Goal: Task Accomplishment & Management: Complete application form

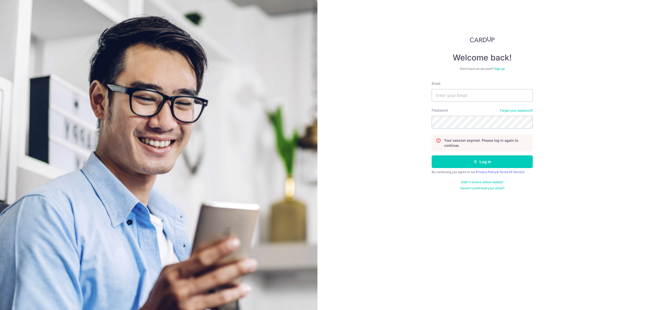
type input "[EMAIL_ADDRESS][DOMAIN_NAME]"
click at [432, 155] on button "Log in" at bounding box center [482, 161] width 101 height 13
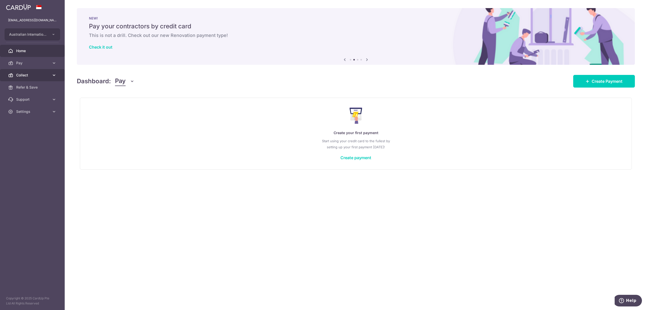
click at [22, 73] on span "Collect" at bounding box center [32, 75] width 33 height 5
click at [27, 111] on span "Payment Requests" at bounding box center [32, 111] width 33 height 5
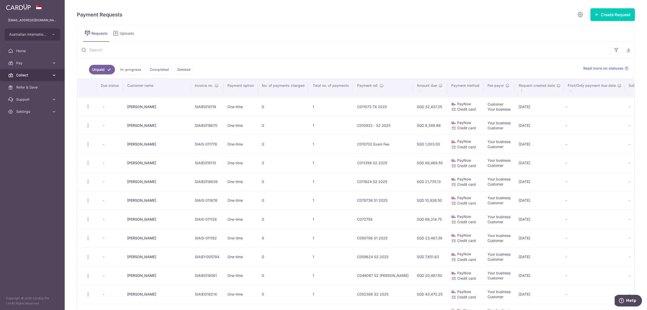
click at [25, 74] on span "Collect" at bounding box center [32, 75] width 33 height 5
click at [621, 11] on button "Create Request" at bounding box center [613, 14] width 44 height 13
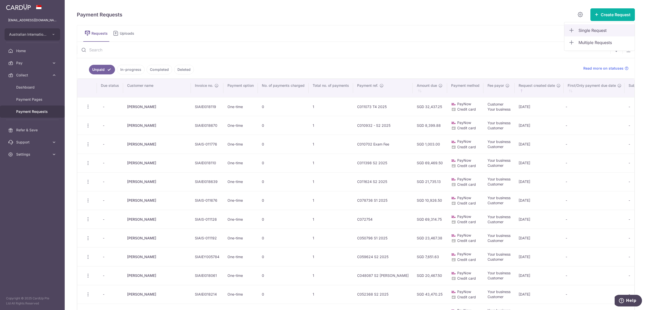
click at [588, 33] on span "Single Request" at bounding box center [605, 30] width 52 height 6
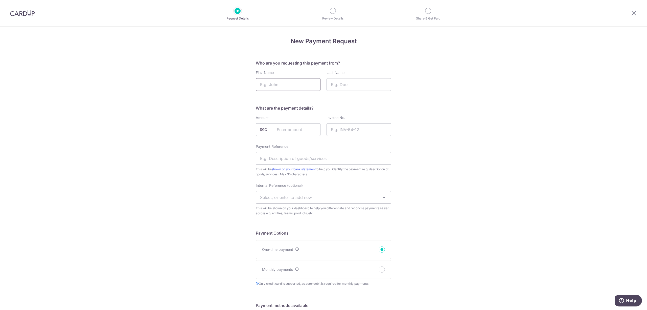
click at [276, 81] on input "First Name" at bounding box center [288, 84] width 65 height 13
type input "Lauren"
click at [348, 85] on input "Last Name" at bounding box center [359, 84] width 65 height 13
type input "Kermond"
click at [286, 131] on input "text" at bounding box center [288, 129] width 65 height 13
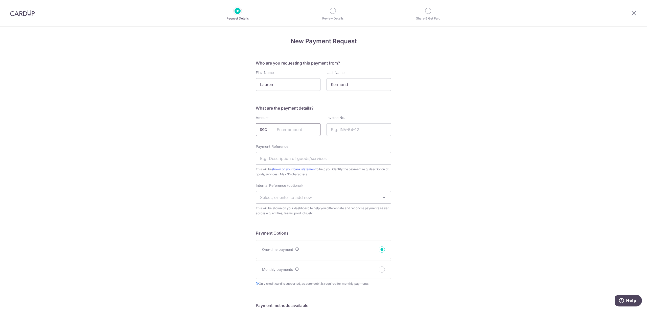
click at [282, 129] on input "text" at bounding box center [288, 129] width 65 height 13
type input "25570.00"
click at [353, 131] on input "Invoice No." at bounding box center [359, 129] width 65 height 13
paste input "SIAIEI019840"
type input "SIAIEI019840"
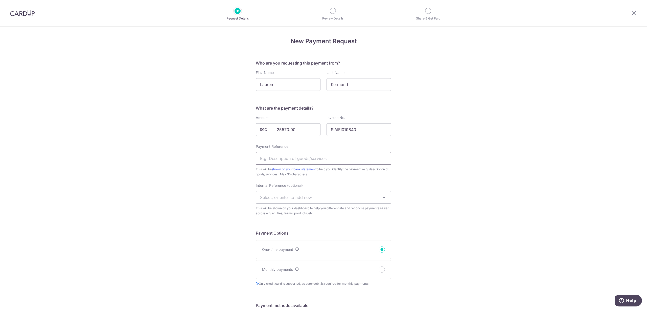
click at [276, 155] on input "Payment Reference" at bounding box center [324, 158] width 136 height 13
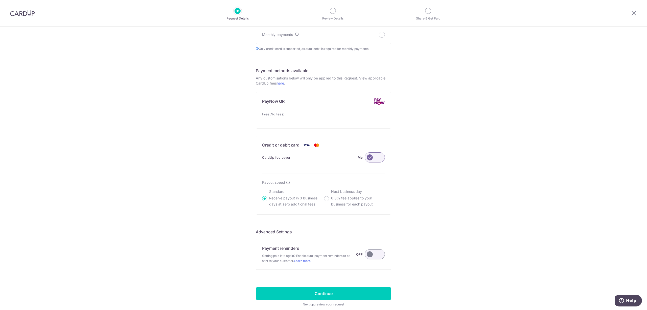
scroll to position [262, 0]
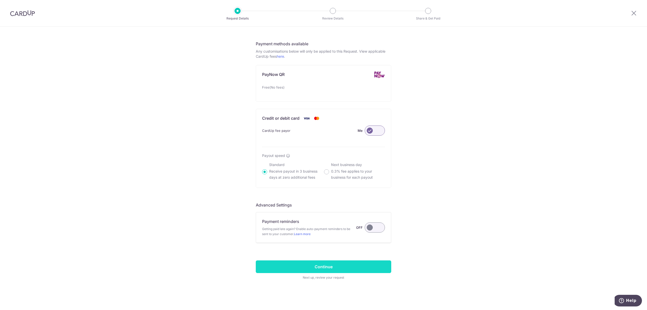
type input "C011419 - Zoe S1 2026"
click at [324, 272] on input "Continue" at bounding box center [324, 266] width 136 height 13
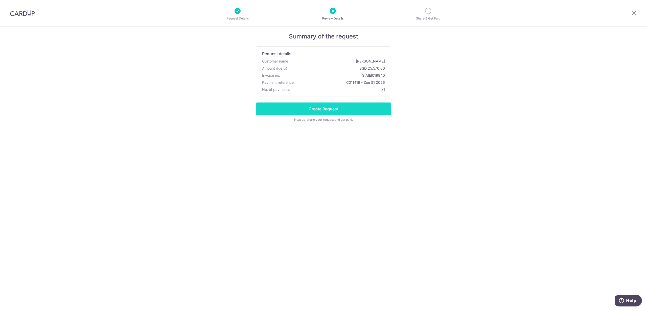
click at [351, 110] on input "Create Request" at bounding box center [324, 108] width 136 height 13
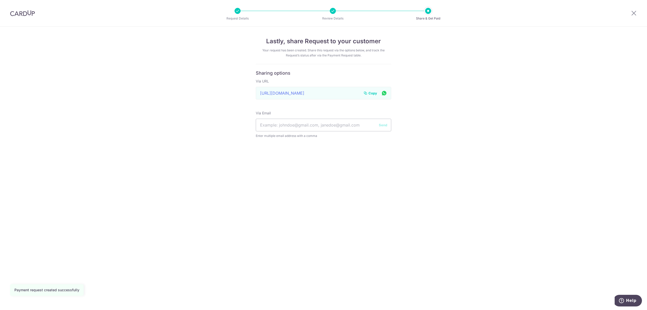
click at [374, 94] on span "Copy" at bounding box center [373, 93] width 9 height 5
click at [637, 12] on icon at bounding box center [634, 13] width 6 height 6
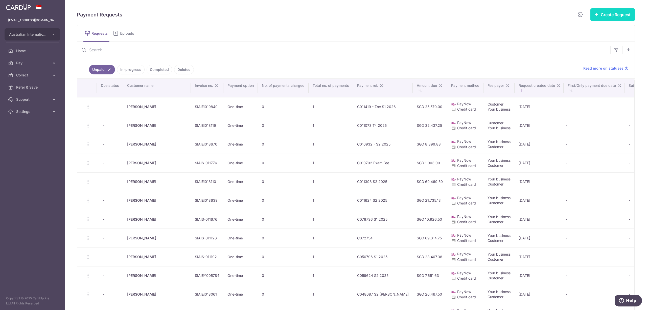
click at [604, 13] on button "Create Request" at bounding box center [613, 14] width 44 height 13
click at [588, 27] on link "Single Request" at bounding box center [600, 30] width 70 height 12
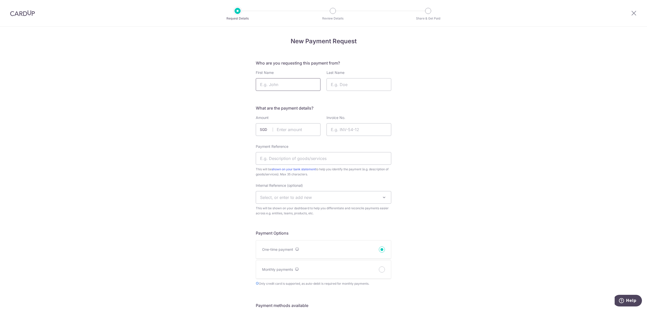
click at [282, 89] on input "First Name" at bounding box center [288, 84] width 65 height 13
type input "Lauren"
click at [353, 82] on input "Last Name" at bounding box center [359, 84] width 65 height 13
type input "Kermond"
click at [289, 131] on input "text" at bounding box center [288, 129] width 65 height 13
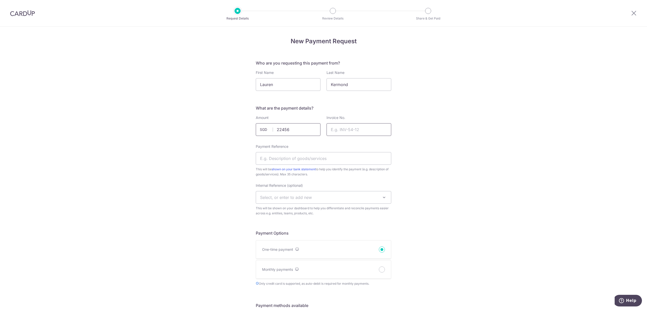
type input "22456.00"
paste input "https://app.cardup.co/collect/pay_req/bcc41e0cf66"
type input "https://app.cardup.co/collect/pay_req/bcc41e0cf66"
click at [348, 129] on input "Invoice No." at bounding box center [359, 129] width 65 height 13
paste input "SIAIEI019840"
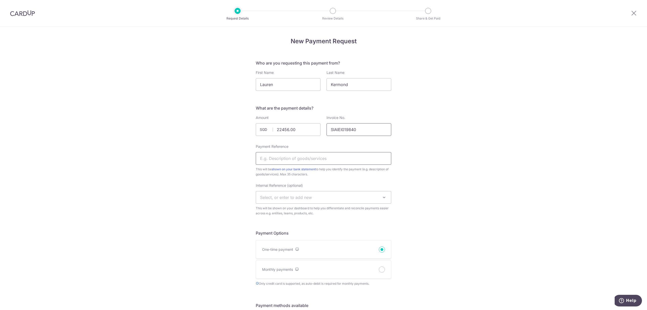
type input "SIAIEI019840"
click at [297, 158] on input "Payment Reference" at bounding box center [324, 158] width 136 height 13
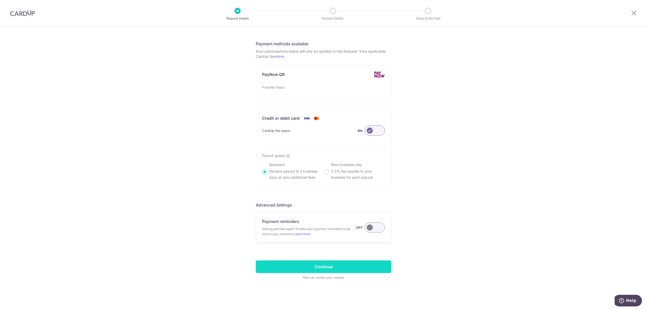
type input "C011419 Henry S1 26"
click at [306, 265] on input "Continue" at bounding box center [324, 266] width 136 height 13
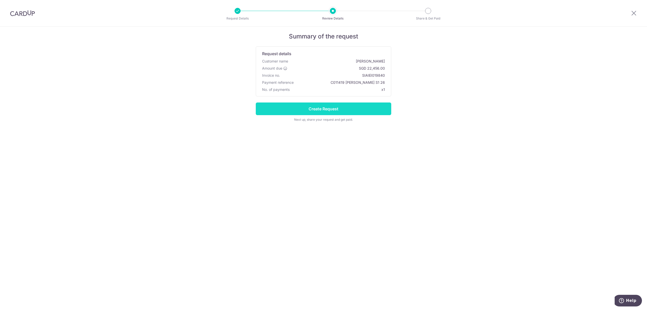
click at [360, 114] on input "Create Request" at bounding box center [324, 108] width 136 height 13
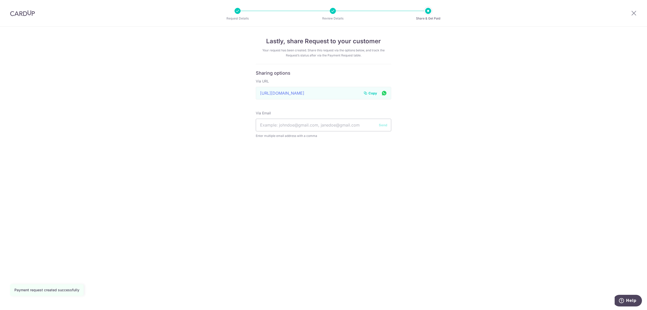
click at [371, 93] on span "Copy" at bounding box center [373, 93] width 9 height 5
click at [634, 14] on icon at bounding box center [634, 13] width 6 height 6
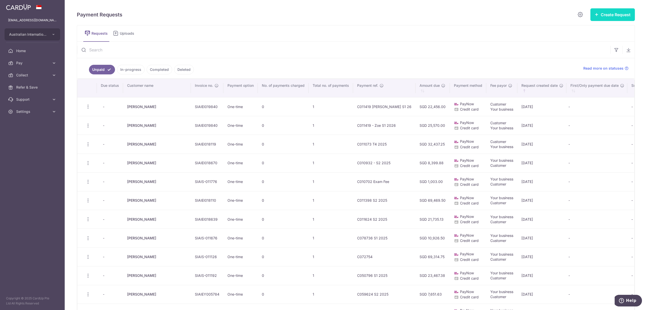
click at [611, 13] on button "Create Request" at bounding box center [613, 14] width 44 height 13
click at [585, 29] on span "Single Request" at bounding box center [605, 30] width 52 height 6
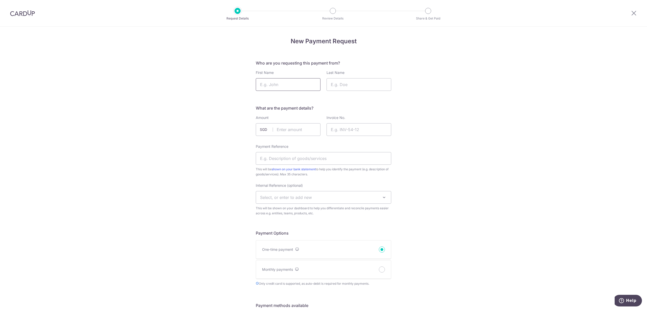
click at [273, 85] on input "First Name" at bounding box center [288, 84] width 65 height 13
type input "Lauren"
click at [352, 87] on input "Last Name" at bounding box center [359, 84] width 65 height 13
type input "Kermond"
click at [279, 128] on input "text" at bounding box center [288, 129] width 65 height 13
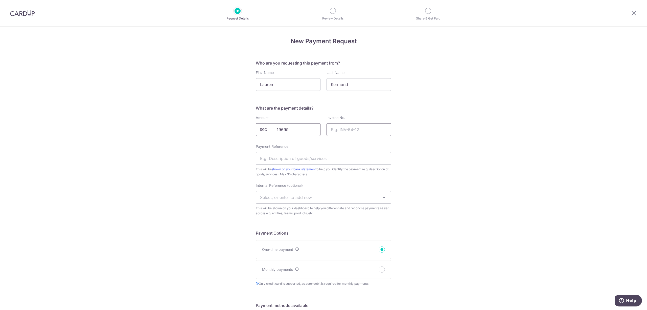
type input "19699.00"
click at [362, 131] on input "Invoice No." at bounding box center [359, 129] width 65 height 13
paste input "SIAIEI019840"
type input "SIAIEI019840"
click at [282, 159] on input "Payment Reference" at bounding box center [324, 158] width 136 height 13
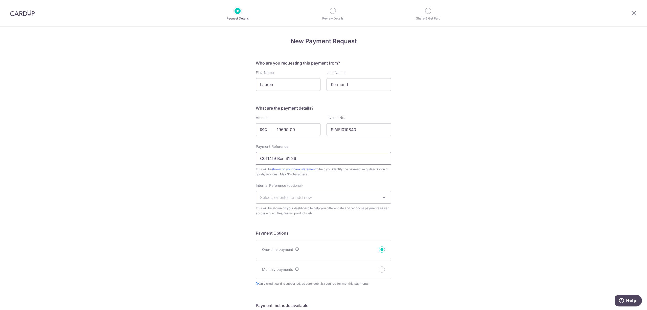
click at [282, 159] on input "C011419 Ben S1 26" at bounding box center [324, 158] width 136 height 13
type input "C011419 Benjamin S1 26"
click at [488, 159] on div "New Payment Request Who are you requesting this payment from? First Name Lauren…" at bounding box center [323, 299] width 647 height 545
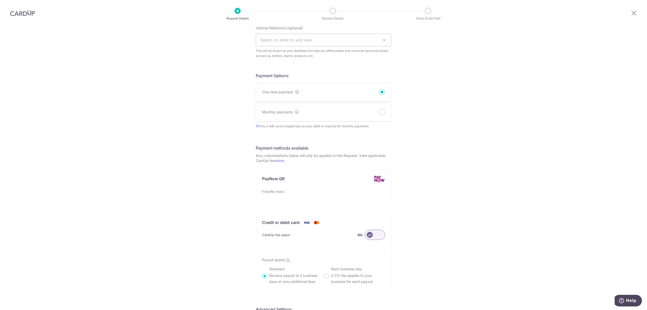
scroll to position [262, 0]
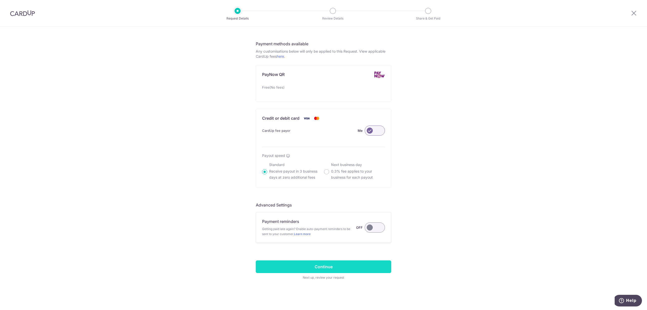
click at [330, 266] on input "Continue" at bounding box center [324, 266] width 136 height 13
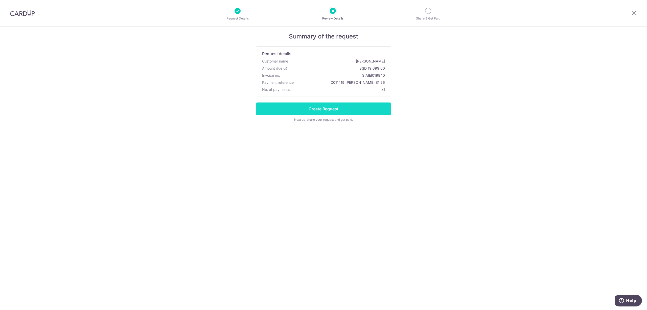
click at [374, 108] on input "Create Request" at bounding box center [324, 108] width 136 height 13
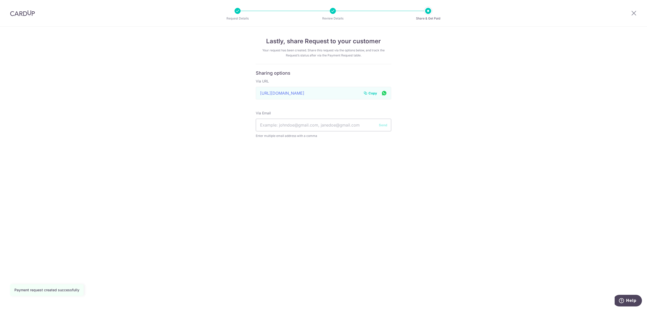
click at [373, 93] on span "Copy" at bounding box center [373, 93] width 9 height 5
click at [636, 14] on icon at bounding box center [634, 13] width 6 height 6
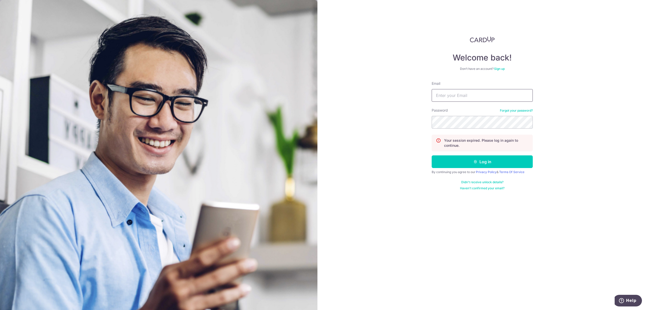
click at [460, 96] on input "Email" at bounding box center [482, 95] width 101 height 13
type input "[EMAIL_ADDRESS][DOMAIN_NAME]"
click at [432, 155] on button "Log in" at bounding box center [482, 161] width 101 height 13
